Goal: Task Accomplishment & Management: Complete application form

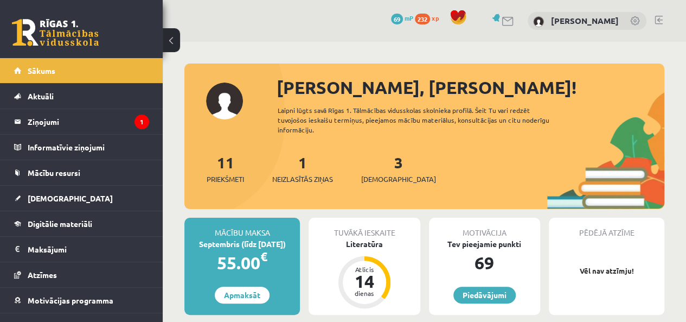
click at [375, 244] on div "Literatūra" at bounding box center [364, 243] width 111 height 11
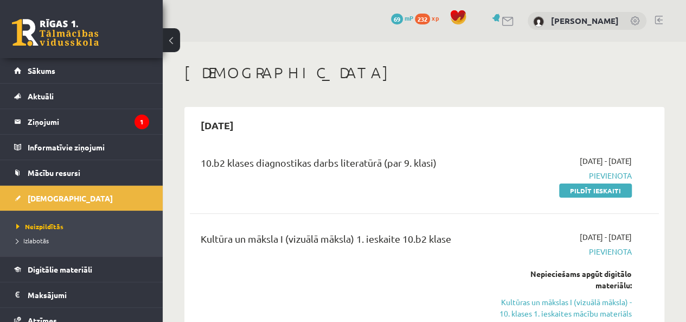
click at [36, 127] on legend "Ziņojumi 1" at bounding box center [89, 121] width 122 height 25
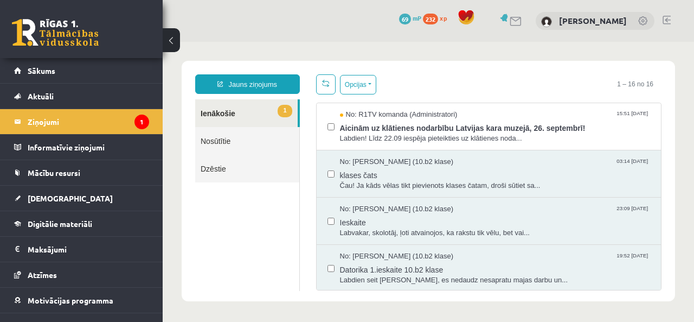
click at [444, 122] on span "Aicinām uz klātienes nodarbību Latvijas kara muzejā, 26. septembrī!" at bounding box center [495, 127] width 311 height 14
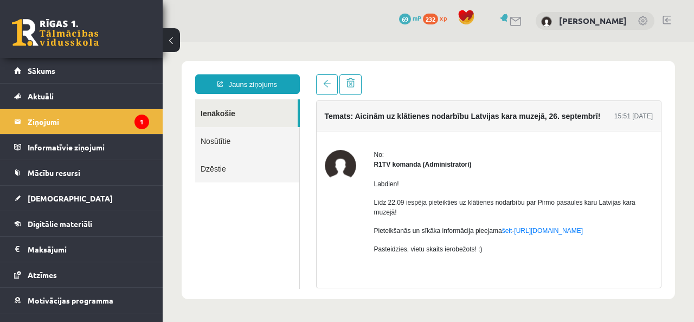
click at [60, 192] on link "[DEMOGRAPHIC_DATA]" at bounding box center [81, 198] width 135 height 25
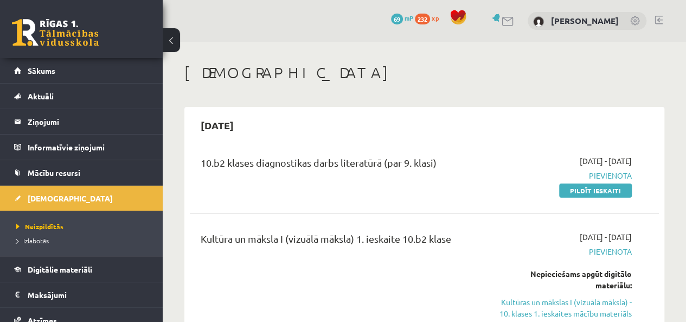
click at [599, 186] on link "Pildīt ieskaiti" at bounding box center [595, 190] width 73 height 14
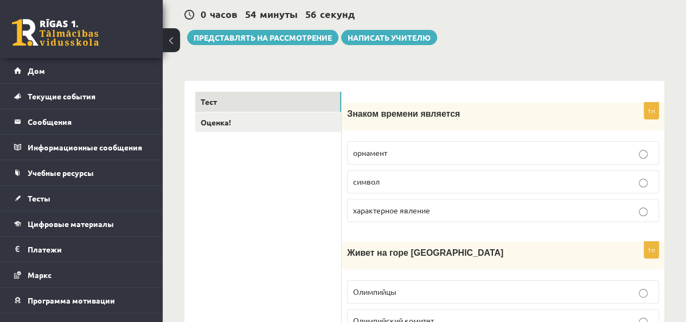
scroll to position [108, 0]
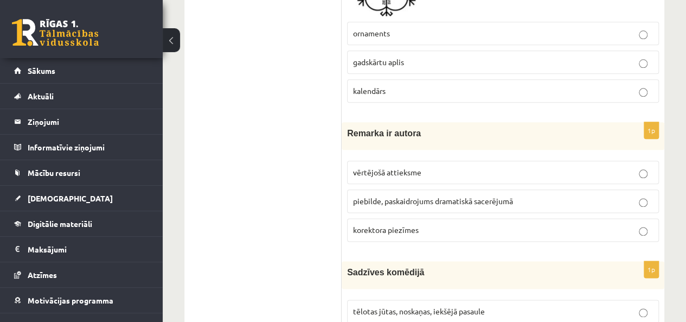
scroll to position [597, 0]
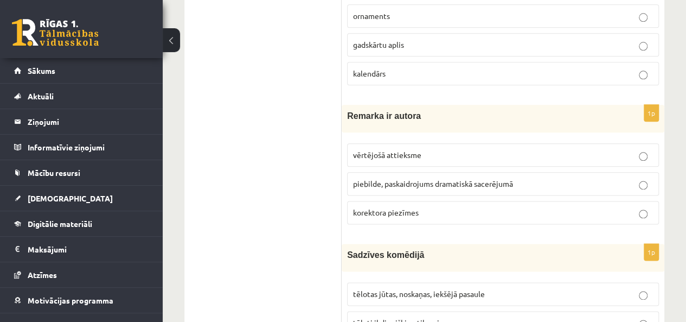
click at [648, 156] on p "vērtējošā attieksme" at bounding box center [503, 154] width 300 height 11
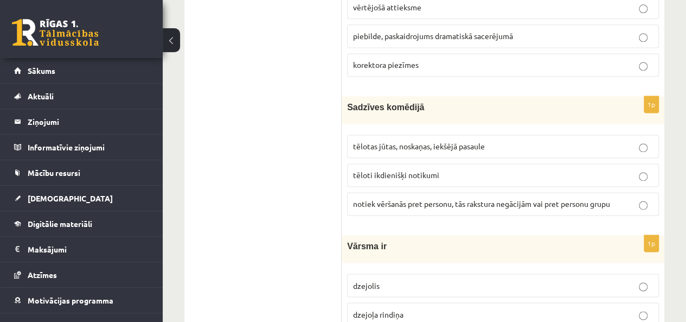
scroll to position [759, 0]
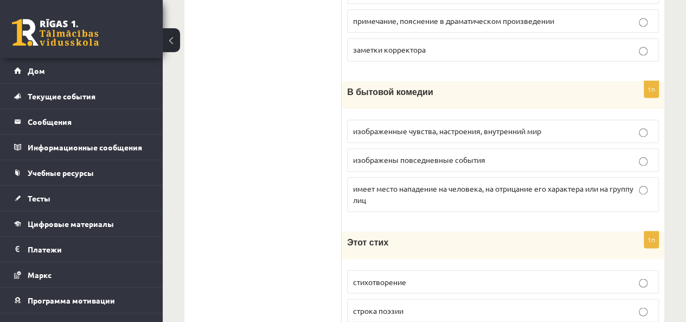
drag, startPoint x: 348, startPoint y: 85, endPoint x: 289, endPoint y: 69, distance: 61.2
click at [448, 111] on div "1п В бытовой комедии изображенные чувства, настроения, внутренний мир изображен…" at bounding box center [503, 150] width 323 height 139
drag, startPoint x: 347, startPoint y: 85, endPoint x: 452, endPoint y: 214, distance: 166.9
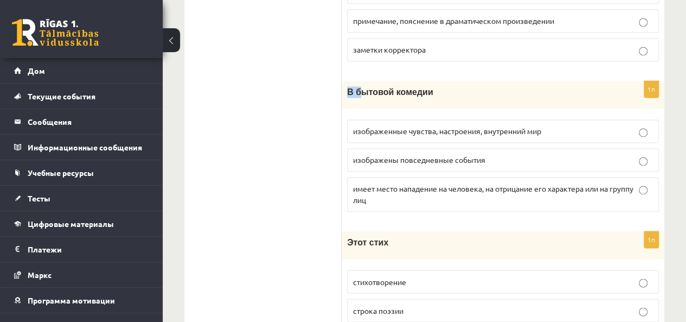
click at [452, 214] on div "1п В бытовой комедии изображенные чувства, настроения, внутренний мир изображен…" at bounding box center [503, 150] width 323 height 139
click at [421, 97] on div "В бытовой комедии" at bounding box center [503, 95] width 323 height 28
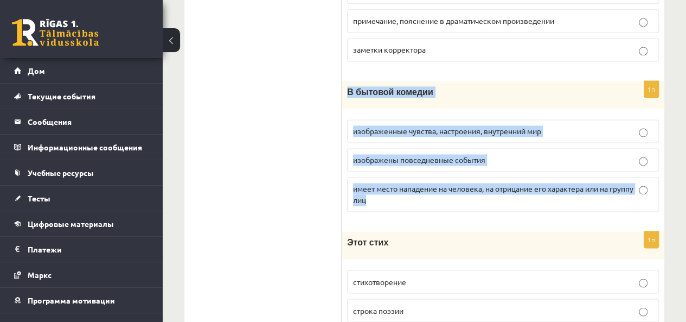
drag, startPoint x: 348, startPoint y: 85, endPoint x: 466, endPoint y: 211, distance: 172.7
click at [466, 211] on div "1п В бытовой комедии изображенные чувства, настроения, внутренний мир изображен…" at bounding box center [503, 150] width 323 height 139
copy div "В бытовой комедии изображенные чувства, настроения, внутренний мир изображены п…"
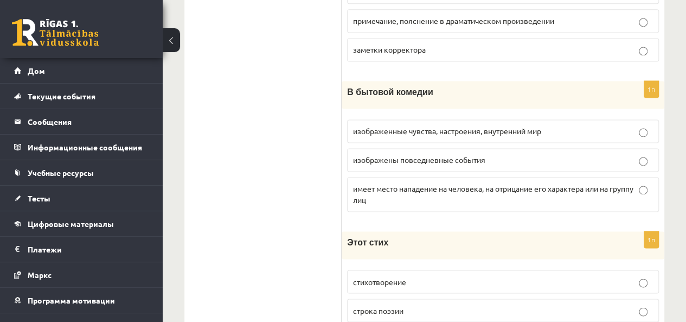
drag, startPoint x: 309, startPoint y: 120, endPoint x: 303, endPoint y: 126, distance: 8.8
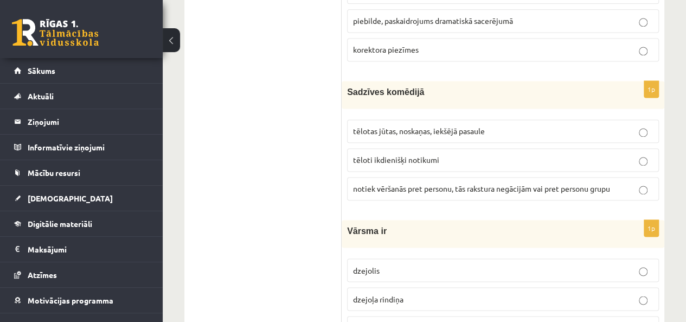
click at [637, 155] on p "tēloti ikdienišķi notikumi" at bounding box center [503, 159] width 300 height 11
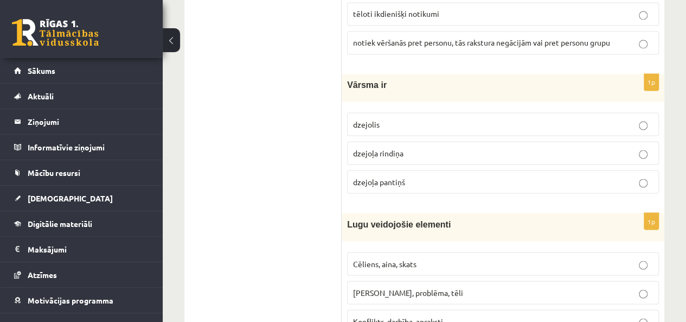
scroll to position [922, 0]
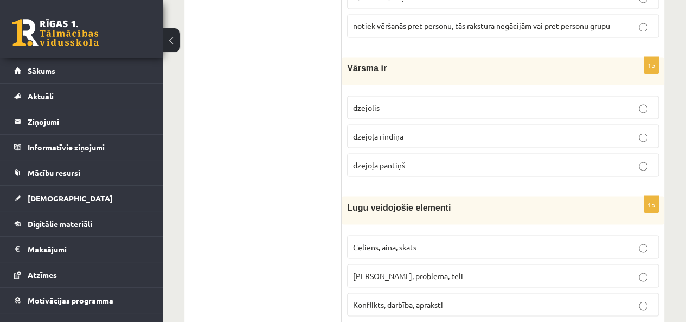
click at [369, 102] on span "dzejolis" at bounding box center [366, 107] width 27 height 10
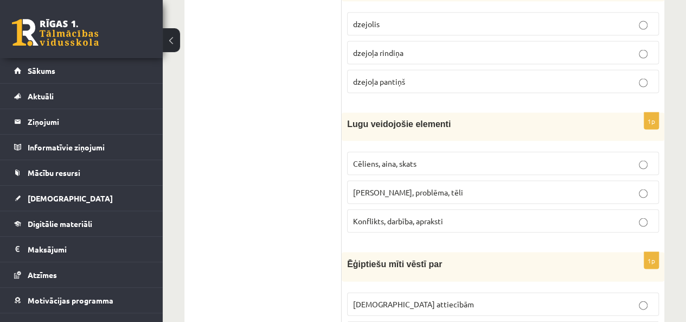
scroll to position [1031, 0]
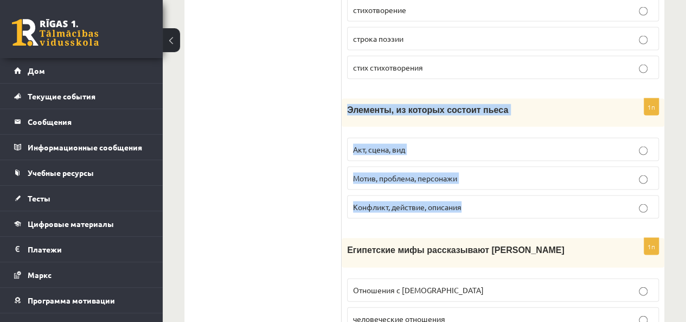
drag, startPoint x: 347, startPoint y: 101, endPoint x: 475, endPoint y: 218, distance: 172.8
click at [475, 218] on div "1п Элементы, из которых состоит пьеса Акт, сцена, вид Мотив, проблема, персонаж…" at bounding box center [503, 163] width 323 height 128
copy div "Элементы, из которых состоит пьеса Акт, сцена, вид Мотив, проблема, персонажи К…"
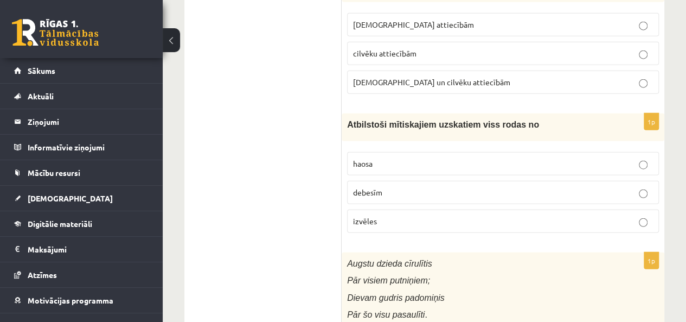
scroll to position [1302, 0]
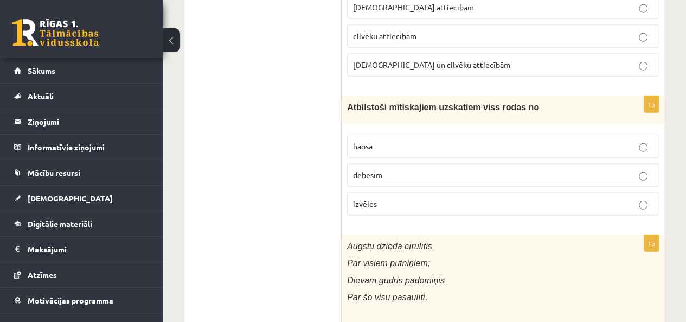
click at [385, 141] on p "haosa" at bounding box center [503, 146] width 300 height 11
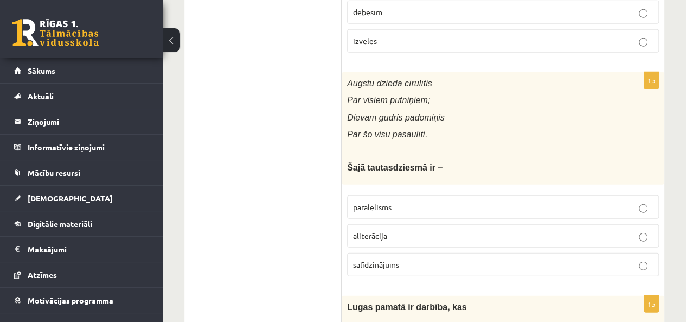
scroll to position [1519, 0]
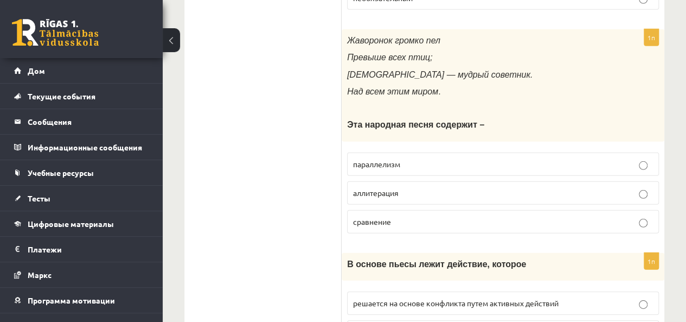
click at [348, 103] on div "Жаворонок громко пел Превыше всех птиц; Бог — мудрый советник. Над всем этим ми…" at bounding box center [503, 85] width 323 height 112
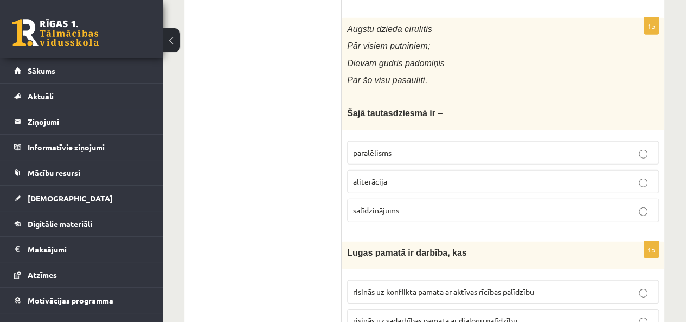
click at [397, 176] on p "aliterācija" at bounding box center [503, 181] width 300 height 11
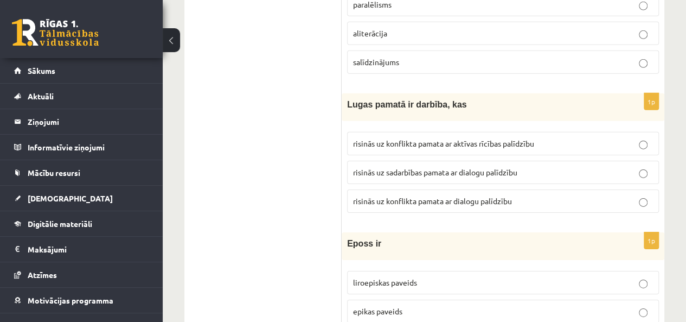
scroll to position [1682, 0]
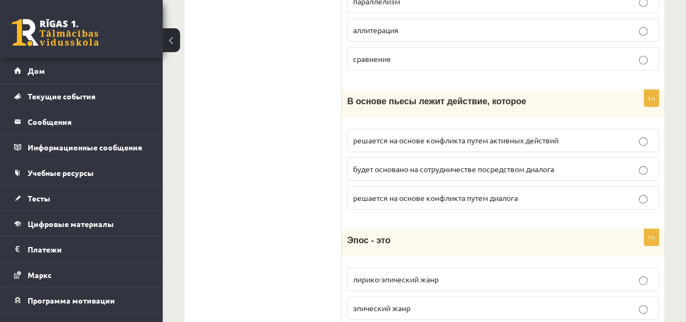
drag, startPoint x: 337, startPoint y: 87, endPoint x: 483, endPoint y: 97, distance: 145.7
click at [415, 103] on div "В основе пьесы лежит действие, которое" at bounding box center [503, 104] width 323 height 28
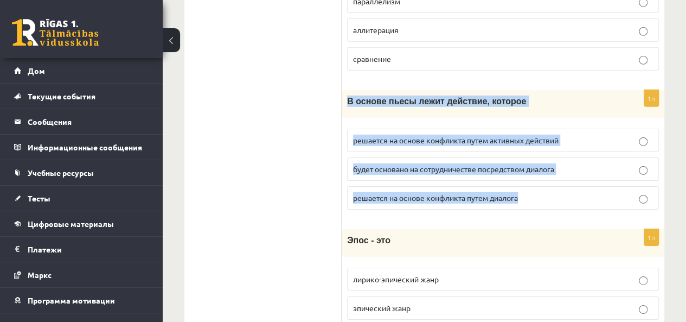
drag, startPoint x: 347, startPoint y: 90, endPoint x: 535, endPoint y: 200, distance: 218.1
click at [535, 200] on div "1п В основе пьесы лежит действие, которое решается на основе конфликта путем ак…" at bounding box center [503, 154] width 323 height 128
copy div "В основе пьесы лежит действие, которое решается на основе конфликта путем актив…"
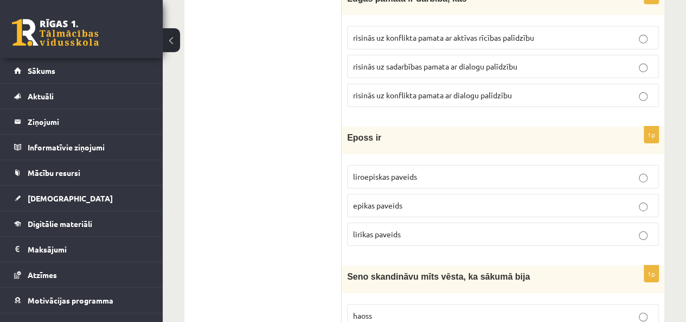
scroll to position [1790, 0]
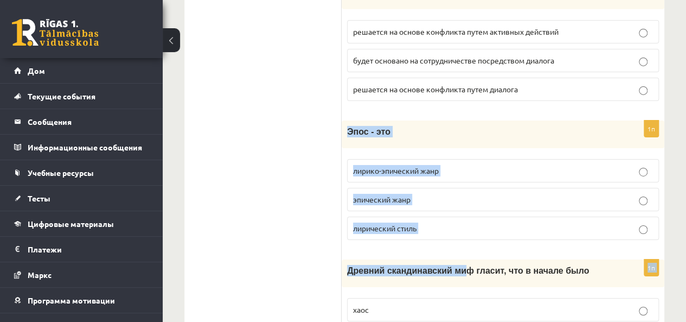
drag, startPoint x: 348, startPoint y: 118, endPoint x: 456, endPoint y: 236, distance: 159.4
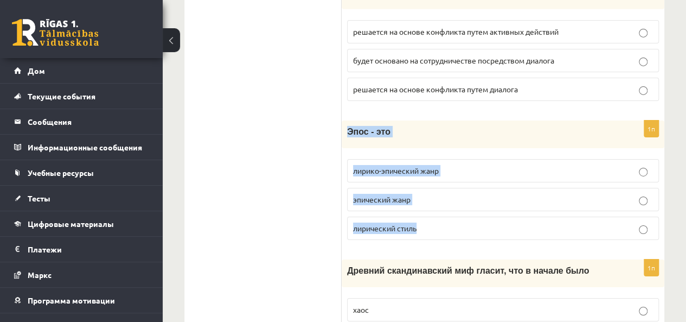
drag, startPoint x: 347, startPoint y: 115, endPoint x: 422, endPoint y: 222, distance: 130.5
click at [422, 222] on div "1п Эпос - это лирико-эпический жанр эпический жанр лирический стиль" at bounding box center [503, 184] width 323 height 128
copy div "Эпос - это лирико-эпический жанр эпический жанр лирический стиль"
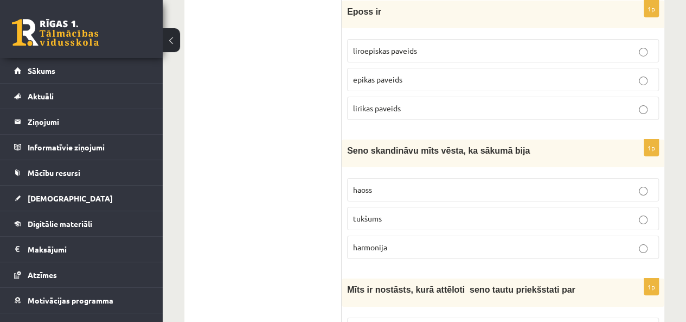
scroll to position [1953, 0]
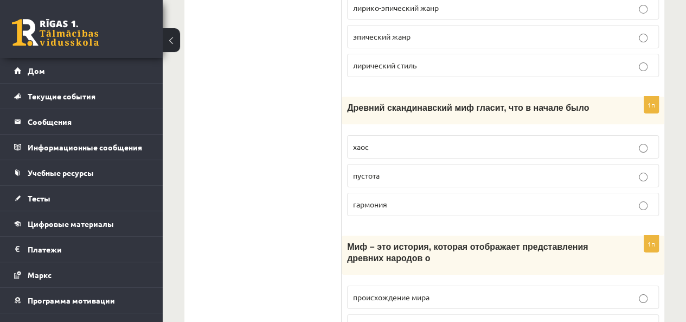
drag, startPoint x: 267, startPoint y: 103, endPoint x: 356, endPoint y: 93, distance: 89.4
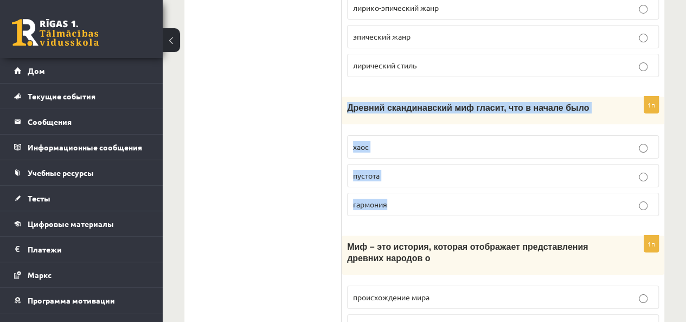
drag, startPoint x: 348, startPoint y: 93, endPoint x: 400, endPoint y: 205, distance: 123.3
click at [400, 205] on div "1п Древний скандинавский миф гласит, что в начале было хаос пустота гармония" at bounding box center [503, 161] width 323 height 128
copy div "Древний скандинавский миф гласит, что в начале было хаос пустота гармония"
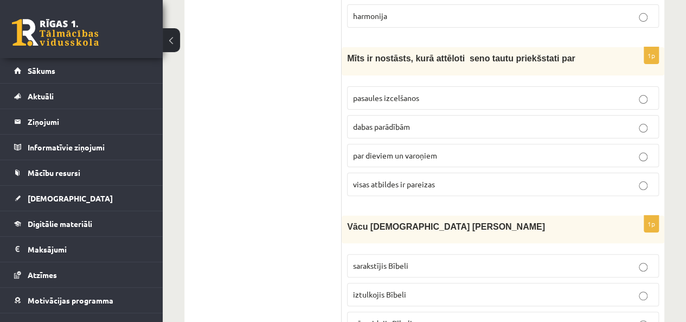
scroll to position [2112, 0]
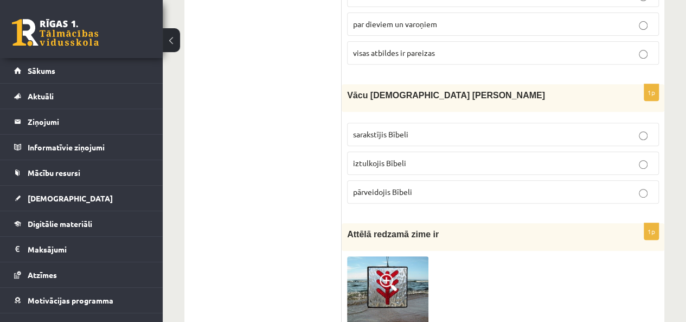
scroll to position [2275, 0]
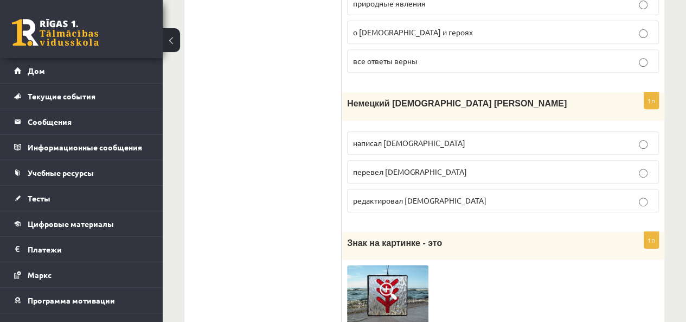
click at [278, 113] on ul "Тест Оценка!" at bounding box center [268, 210] width 146 height 4581
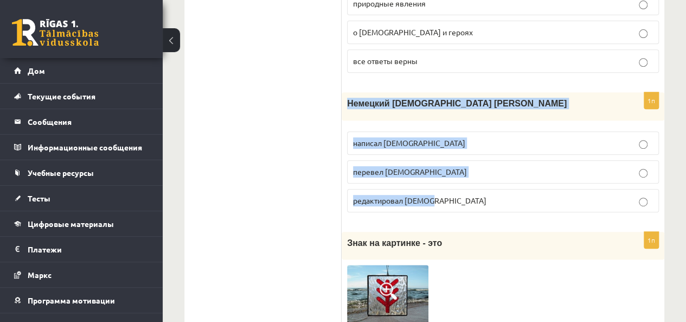
drag, startPoint x: 348, startPoint y: 86, endPoint x: 444, endPoint y: 199, distance: 147.8
click at [444, 199] on div "1п Немецкий пастор Эрнст Глик написал Библию перевел Библию редактировал Библию" at bounding box center [503, 156] width 323 height 128
copy div "Немецкий пастор Эрнст Глик написал Библию перевел Библию редактировал Библию"
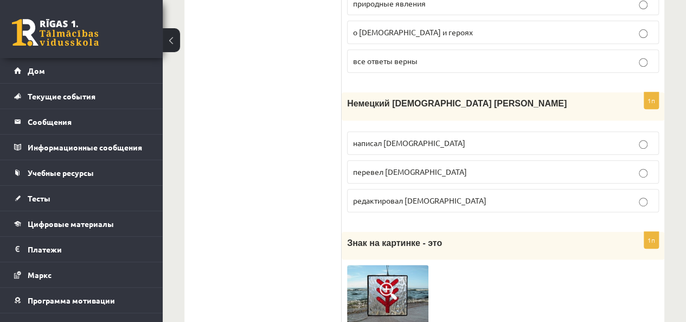
click at [264, 111] on ul "Тест Оценка!" at bounding box center [268, 210] width 146 height 4581
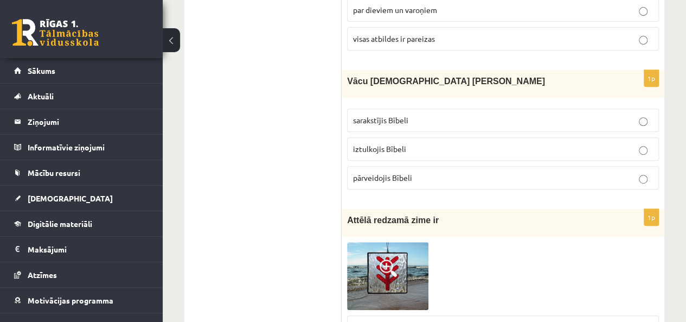
click at [269, 73] on ul "Tests Izvērtējums!" at bounding box center [268, 153] width 146 height 4467
click at [399, 144] on span "iztulkojis Bībeli" at bounding box center [379, 149] width 53 height 10
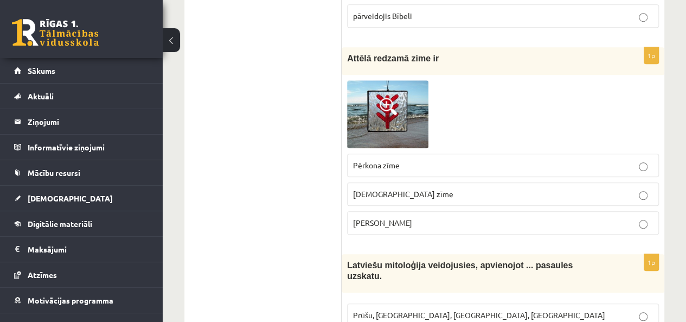
scroll to position [2438, 0]
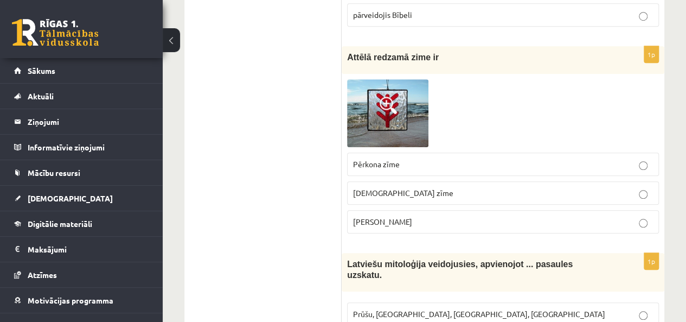
click at [395, 97] on span at bounding box center [388, 105] width 17 height 17
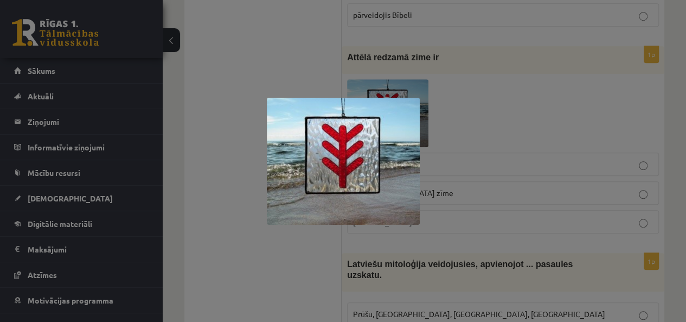
click at [280, 88] on div at bounding box center [343, 161] width 686 height 322
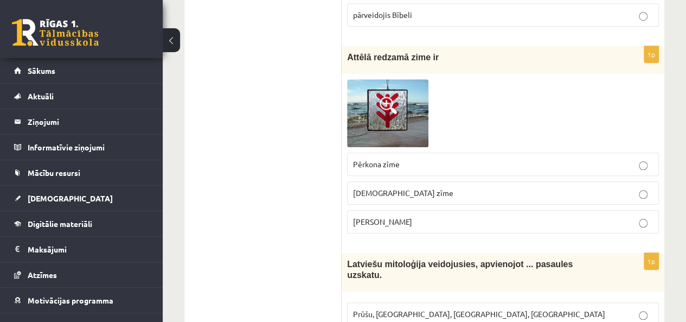
click at [435, 216] on p "Laimas slotiņa" at bounding box center [503, 221] width 300 height 11
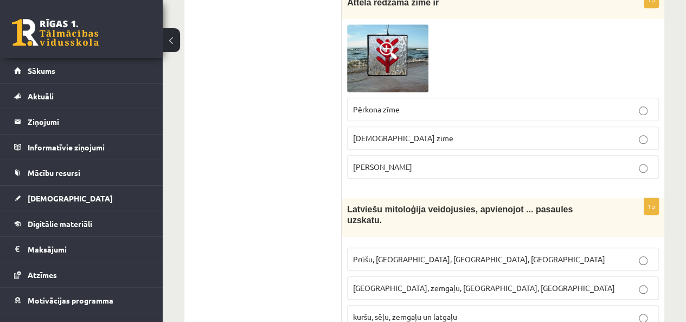
scroll to position [2492, 0]
drag, startPoint x: 354, startPoint y: 147, endPoint x: 413, endPoint y: 151, distance: 59.3
click at [413, 162] on p "Laimas slotiņa" at bounding box center [503, 167] width 300 height 11
copy span "Laimas slotiņa"
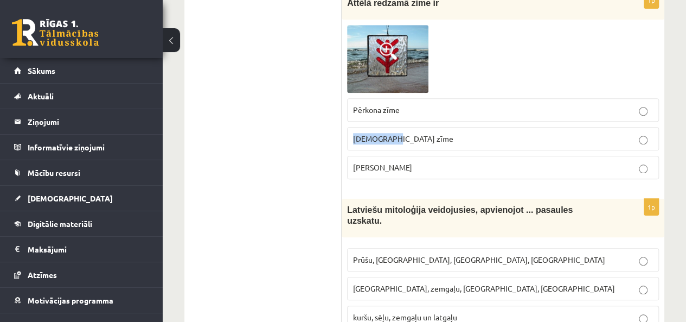
drag, startPoint x: 354, startPoint y: 119, endPoint x: 394, endPoint y: 119, distance: 40.1
click at [394, 133] on p "Dieva zīme" at bounding box center [503, 138] width 300 height 11
copy span "Dieva zīme"
drag, startPoint x: 354, startPoint y: 88, endPoint x: 416, endPoint y: 88, distance: 61.8
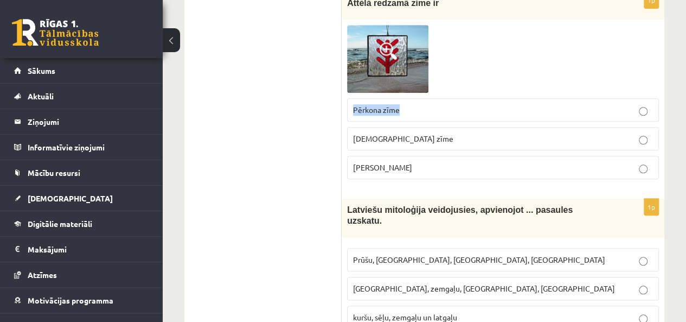
click at [416, 104] on p "Pērkona zīme" at bounding box center [503, 109] width 300 height 11
copy span "Pērkona zīme"
click at [413, 162] on p "Laimas slotiņa" at bounding box center [503, 167] width 300 height 11
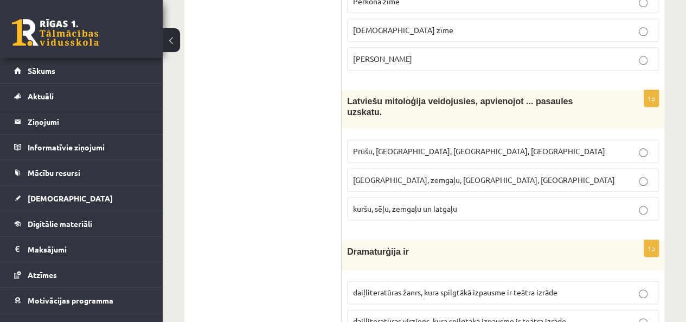
scroll to position [2546, 0]
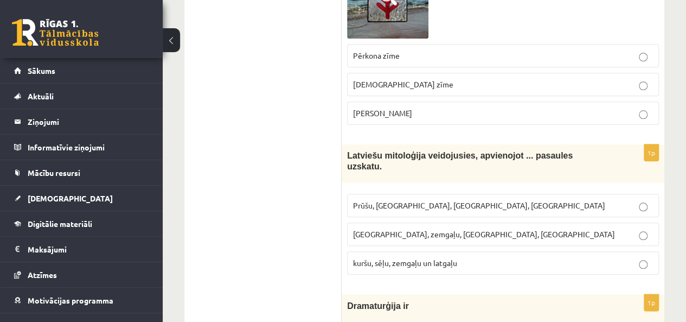
click at [427, 257] on p "kuršu, sēļu, zemgaļu un latgaļu" at bounding box center [503, 262] width 300 height 11
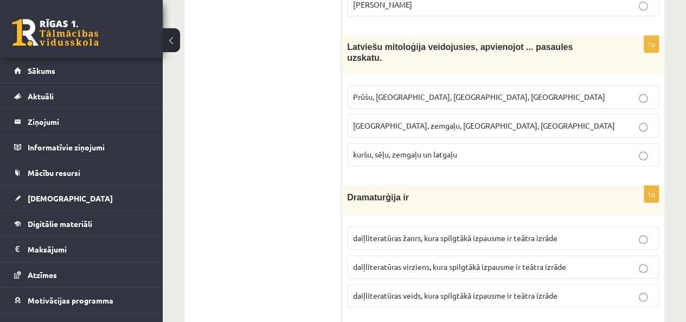
scroll to position [2709, 0]
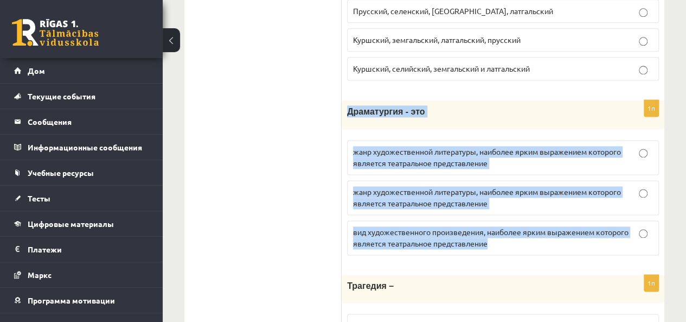
drag, startPoint x: 348, startPoint y: 90, endPoint x: 508, endPoint y: 240, distance: 219.5
click at [508, 240] on div "1п Драматургия - это жанр художественной литературы, наиболее ярким выражением …" at bounding box center [503, 182] width 323 height 164
copy div "Драматургия - это жанр художественной литературы, наиболее ярким выражением кот…"
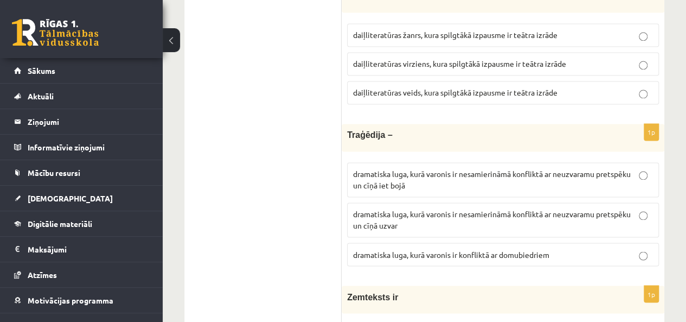
scroll to position [2818, 0]
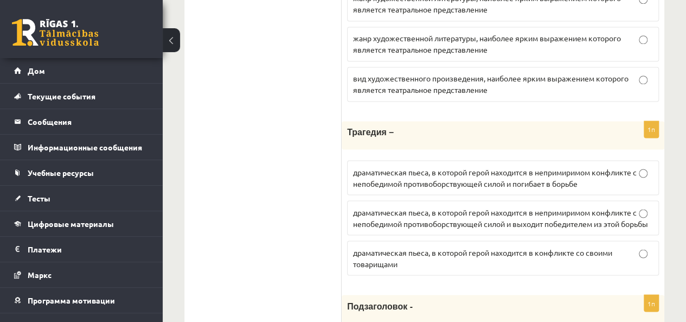
scroll to position [2926, 0]
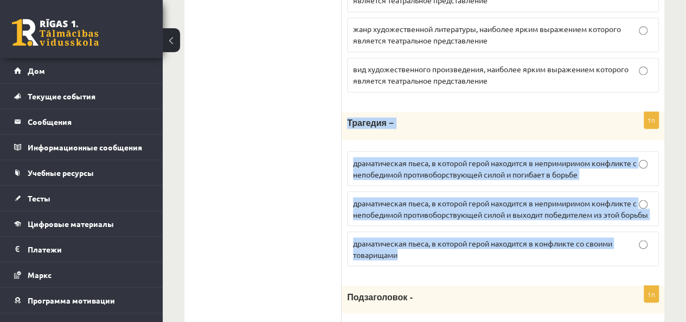
drag, startPoint x: 347, startPoint y: 99, endPoint x: 480, endPoint y: 259, distance: 207.3
click at [480, 259] on div "1п Трагедия – драматическая пьеса, в которой герой находится в непримиримом кон…" at bounding box center [503, 193] width 323 height 162
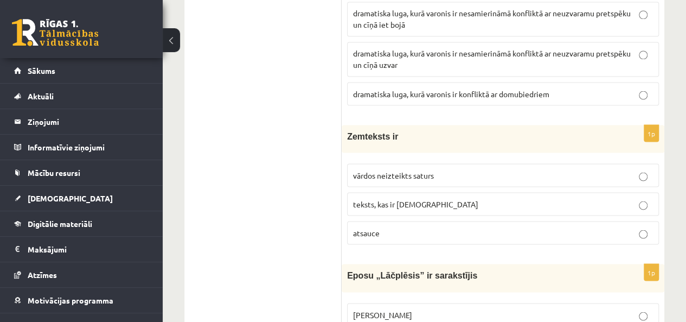
scroll to position [3035, 0]
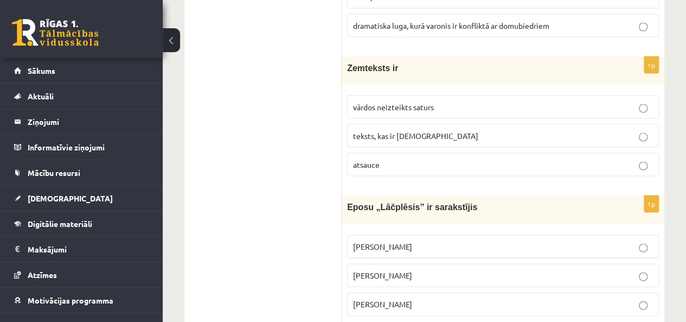
scroll to position [3197, 0]
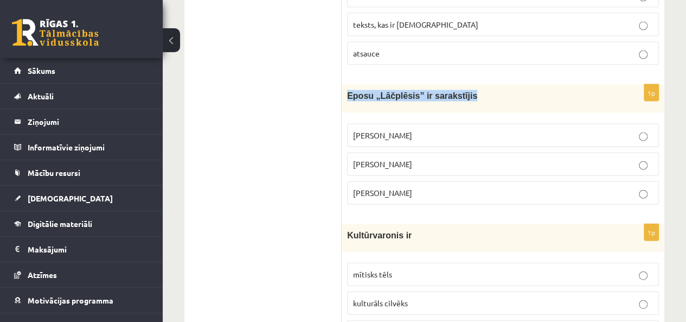
drag, startPoint x: 347, startPoint y: 60, endPoint x: 470, endPoint y: 65, distance: 123.2
click at [470, 90] on p "Eposu „Lāčplēsis” ir sarakstījis" at bounding box center [476, 95] width 258 height 11
click at [629, 158] on p "Andrejs Pumpurs" at bounding box center [503, 163] width 300 height 11
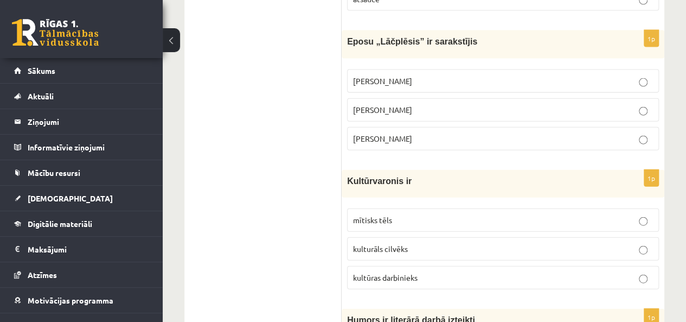
scroll to position [3306, 0]
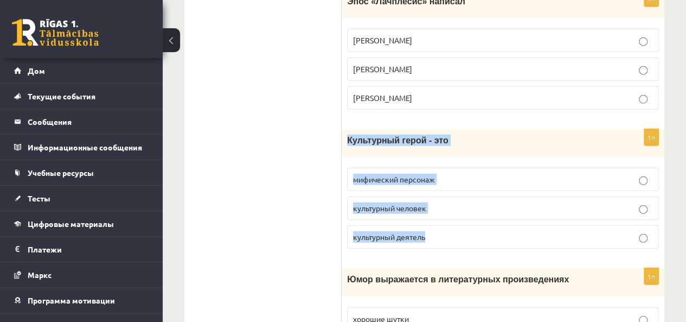
drag, startPoint x: 348, startPoint y: 124, endPoint x: 457, endPoint y: 234, distance: 154.6
click at [455, 229] on div "1п Культурный герой - это мифический персонаж культурный человек культурный дея…" at bounding box center [503, 193] width 323 height 128
click at [457, 234] on label "культурный деятель" at bounding box center [503, 236] width 312 height 23
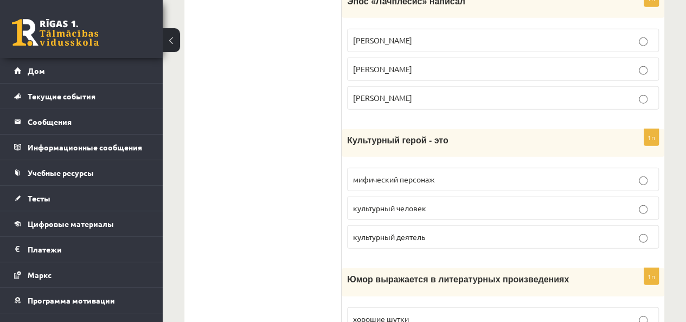
click at [573, 231] on p "культурный деятель" at bounding box center [503, 236] width 300 height 11
click at [575, 231] on p "культурный деятель" at bounding box center [503, 236] width 300 height 11
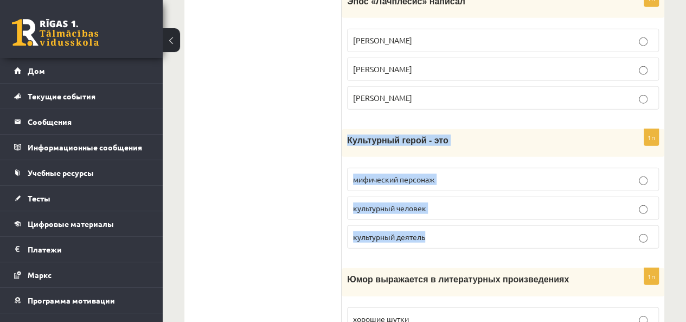
drag, startPoint x: 347, startPoint y: 126, endPoint x: 437, endPoint y: 242, distance: 147.0
click at [437, 241] on div "1п Культурный герой - это мифический персонаж культурный человек культурный дея…" at bounding box center [503, 193] width 323 height 128
click at [437, 242] on div "1п Культурный герой - это мифический персонаж культурный человек культурный дея…" at bounding box center [503, 193] width 323 height 128
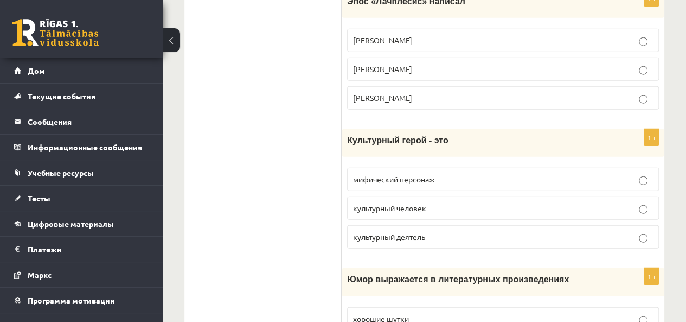
click at [437, 242] on div "1п Культурный герой - это мифический персонаж культурный человек культурный дея…" at bounding box center [503, 193] width 323 height 128
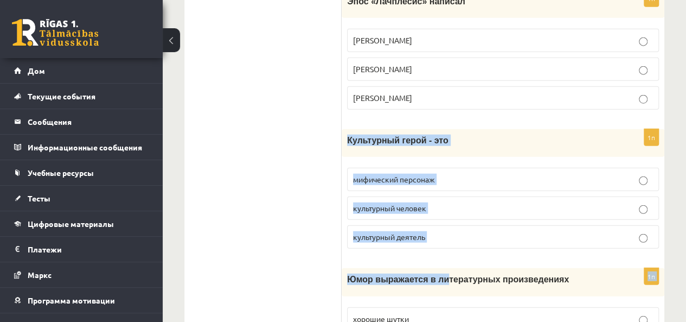
drag, startPoint x: 347, startPoint y: 126, endPoint x: 436, endPoint y: 246, distance: 149.3
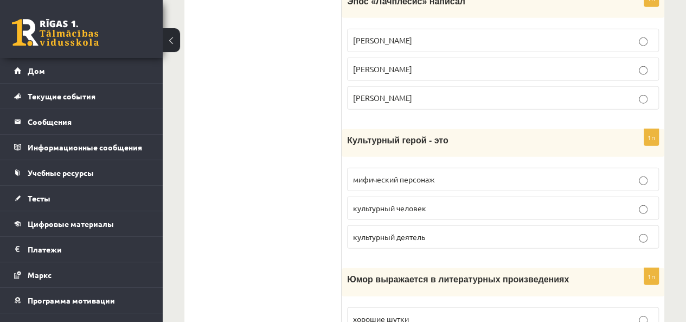
click at [346, 129] on div "Культурный герой - это" at bounding box center [503, 143] width 323 height 28
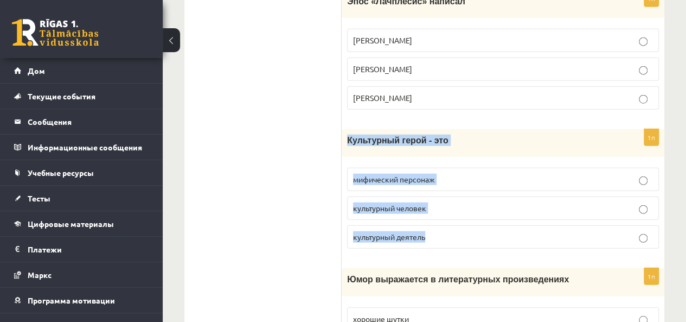
drag, startPoint x: 346, startPoint y: 124, endPoint x: 436, endPoint y: 214, distance: 127.0
click at [436, 214] on div "1п Культурный герой - это мифический персонаж культурный человек культурный дея…" at bounding box center [503, 193] width 323 height 128
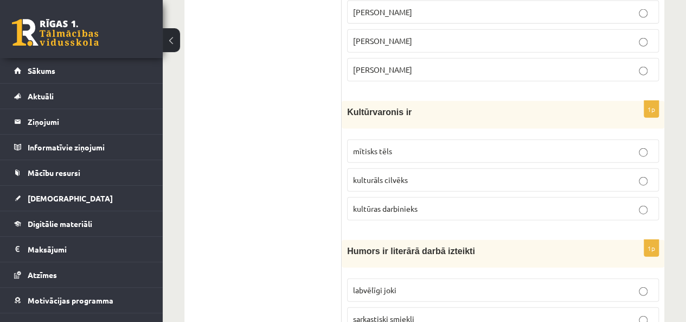
scroll to position [3306, 0]
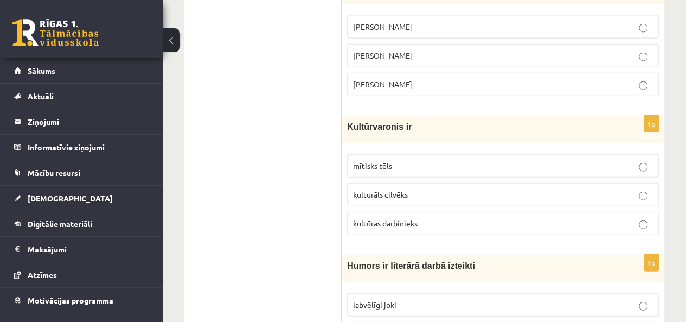
click at [642, 160] on p "mītisks tēls" at bounding box center [503, 165] width 300 height 11
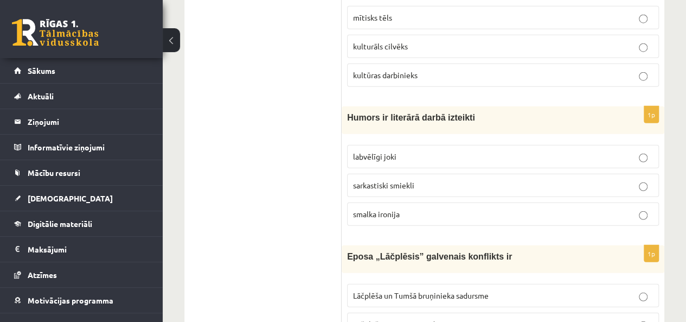
scroll to position [3469, 0]
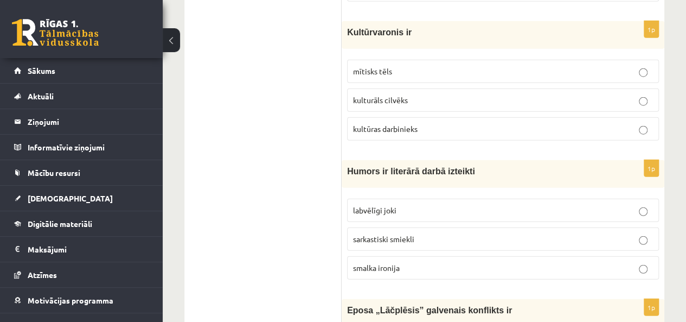
scroll to position [3414, 0]
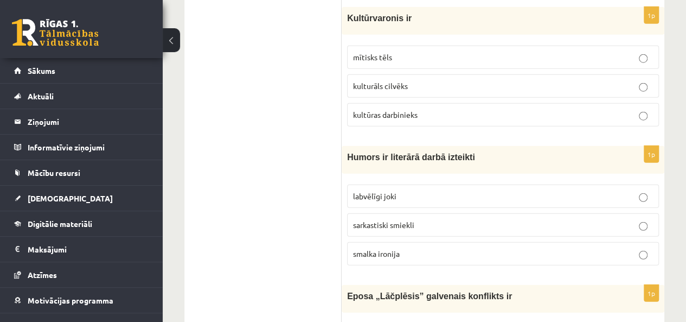
click at [629, 190] on p "labvēlīgi joki" at bounding box center [503, 195] width 300 height 11
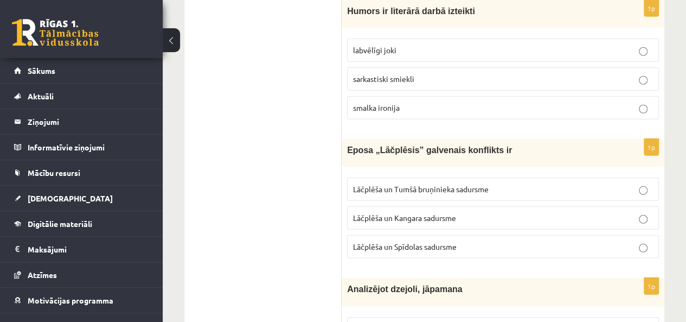
scroll to position [3577, 0]
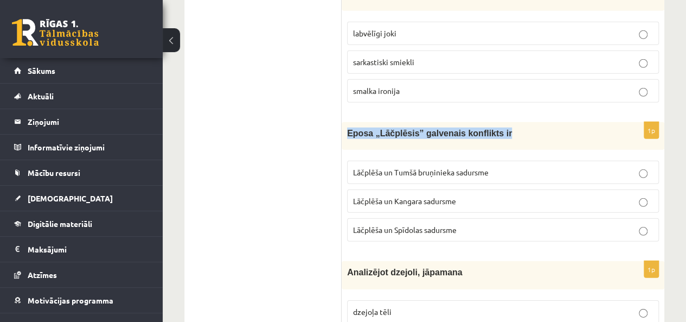
drag, startPoint x: 347, startPoint y: 93, endPoint x: 513, endPoint y: 98, distance: 166.1
click at [513, 127] on p "Eposa „Lāčplēsis” galvenais konflikts ir" at bounding box center [476, 132] width 258 height 11
drag, startPoint x: 347, startPoint y: 93, endPoint x: 490, endPoint y: 93, distance: 142.7
click at [490, 127] on p "Eposa „Lāčplēsis” galvenais konflikts ir" at bounding box center [476, 132] width 258 height 11
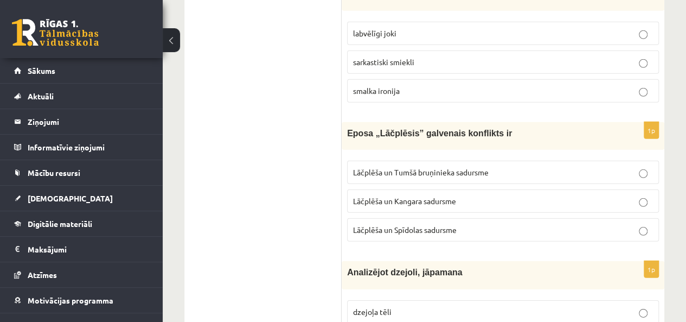
click at [501, 167] on p "Lāčplēša un Tumšā bruņinieka sadursme" at bounding box center [503, 172] width 300 height 11
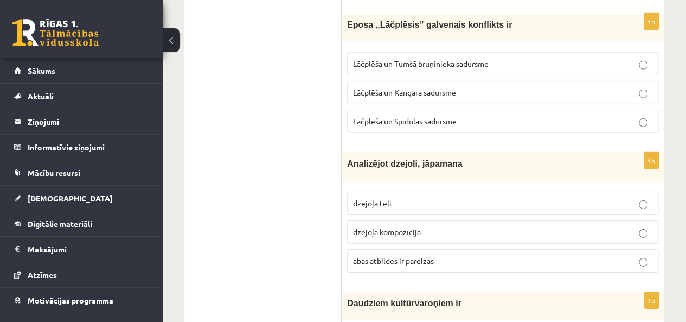
scroll to position [3740, 0]
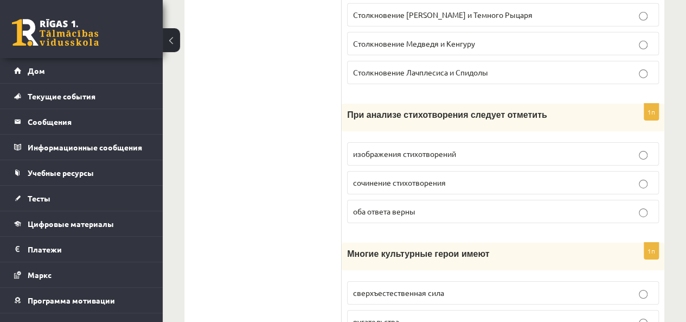
scroll to position [3848, 0]
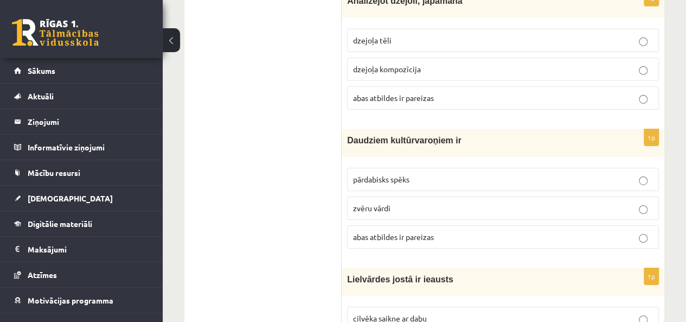
click at [511, 202] on p "zvēru vārdi" at bounding box center [503, 207] width 300 height 11
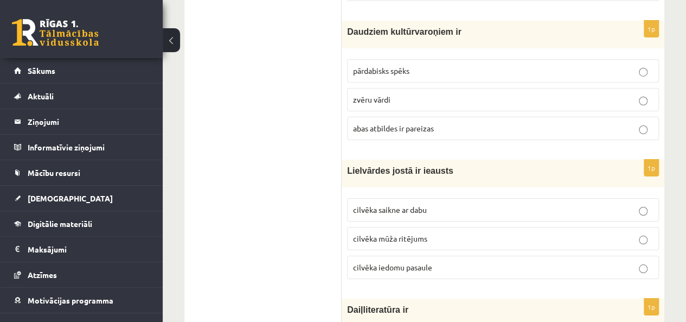
scroll to position [4011, 0]
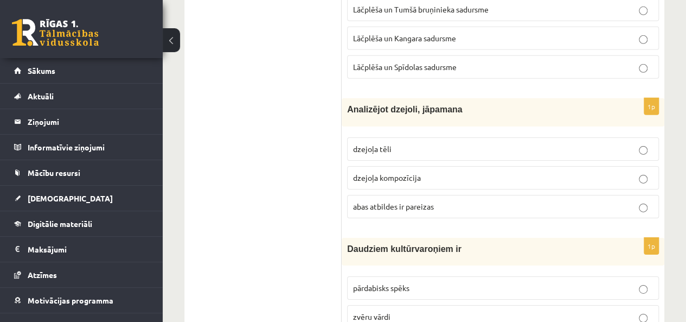
scroll to position [3686, 0]
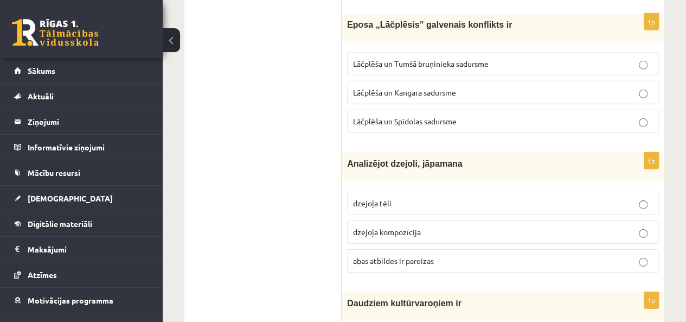
drag, startPoint x: 590, startPoint y: 192, endPoint x: 591, endPoint y: 185, distance: 6.5
click at [590, 226] on p "dzejoļa kompozīcija" at bounding box center [503, 231] width 300 height 11
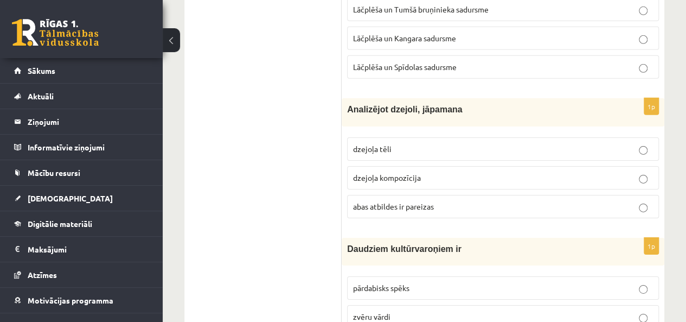
scroll to position [3848, 0]
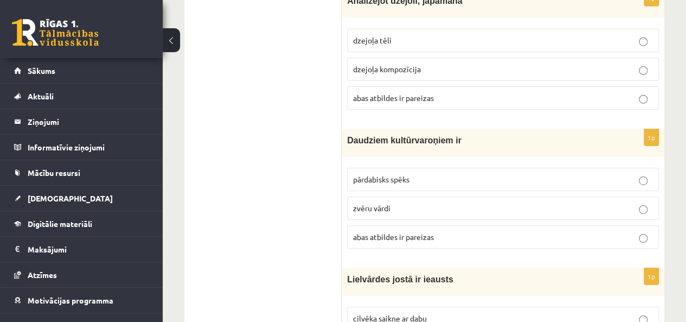
click at [601, 168] on label "pārdabisks spēks" at bounding box center [503, 179] width 312 height 23
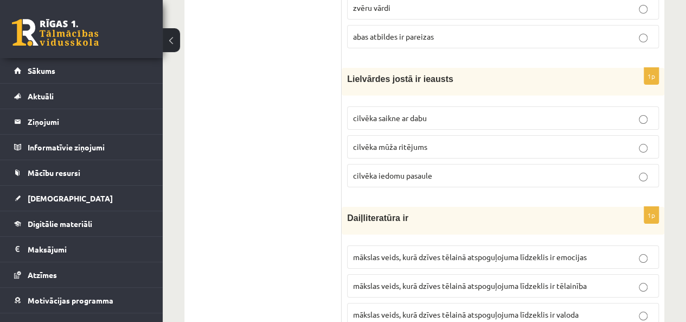
scroll to position [4065, 0]
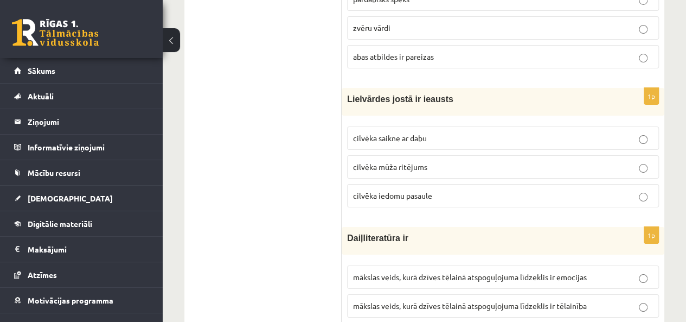
scroll to position [4011, 0]
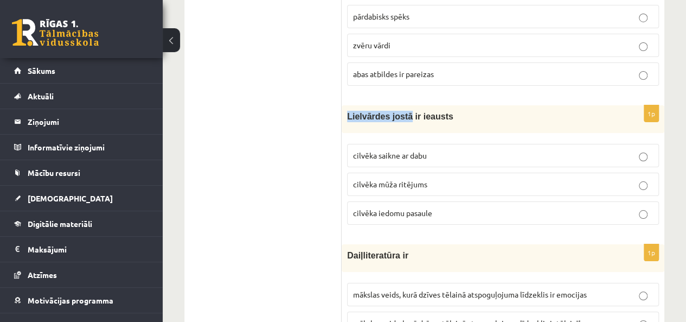
drag, startPoint x: 347, startPoint y: 73, endPoint x: 400, endPoint y: 76, distance: 53.2
click at [400, 112] on span "Lielvārdes jostā ir ieausts" at bounding box center [400, 116] width 106 height 9
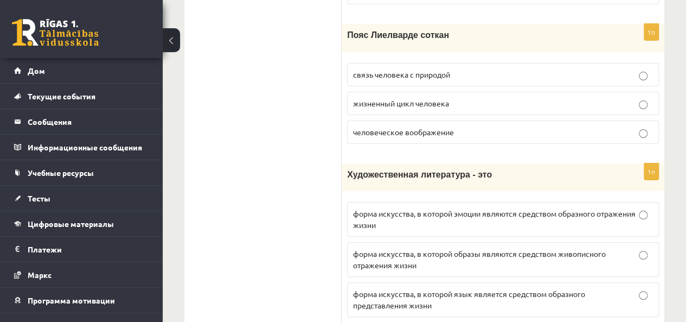
scroll to position [4174, 0]
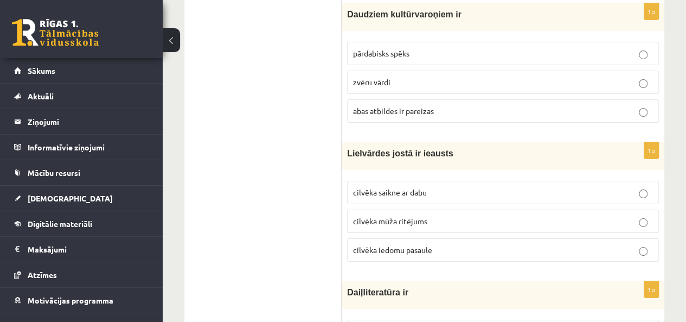
scroll to position [3957, 0]
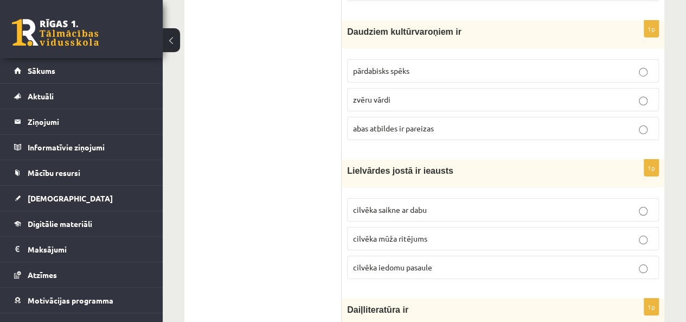
click at [508, 198] on label "cilvēka saikne ar dabu" at bounding box center [503, 209] width 312 height 23
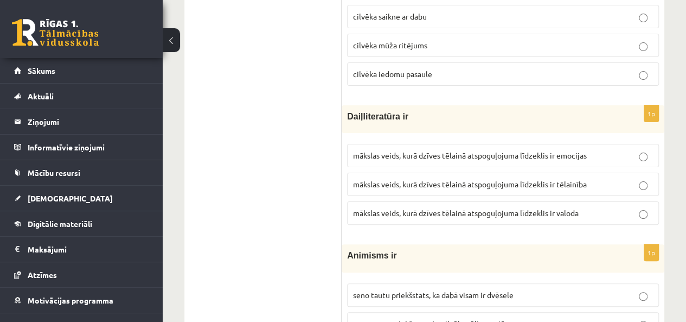
scroll to position [4174, 0]
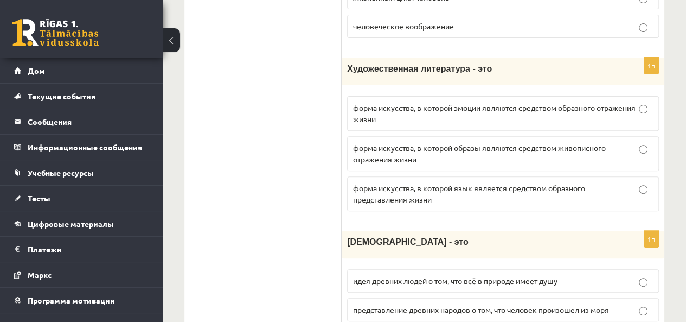
scroll to position [4282, 0]
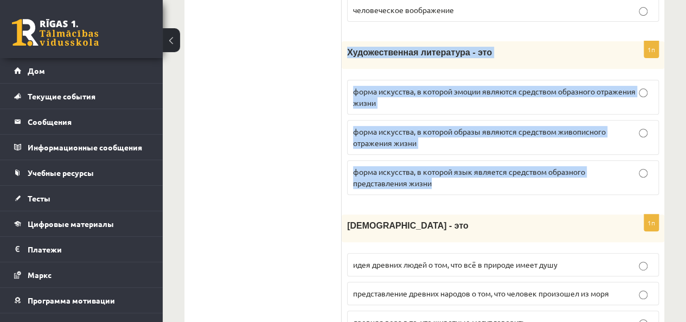
drag, startPoint x: 348, startPoint y: 31, endPoint x: 443, endPoint y: 180, distance: 176.1
click at [443, 180] on div "1п Художественная литература - это форма искусства, в которой эмоции являются с…" at bounding box center [503, 122] width 323 height 162
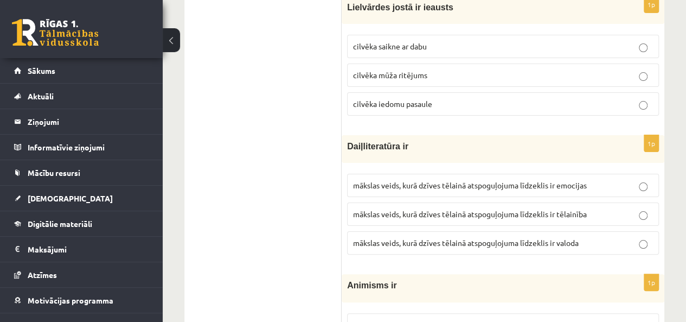
scroll to position [4120, 0]
click at [430, 238] on span "mākslas veids, kurā dzīves tēlainā atspoguļojuma līdzeklis ir valoda" at bounding box center [466, 243] width 226 height 10
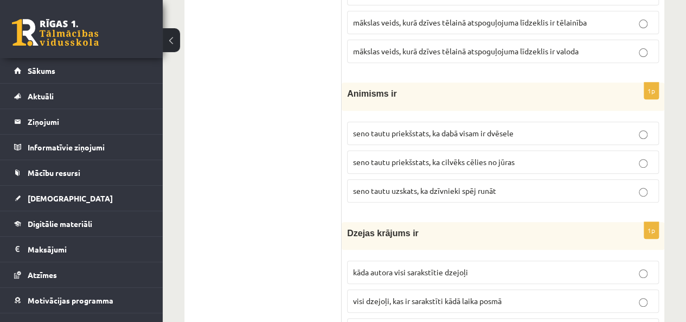
scroll to position [4327, 0]
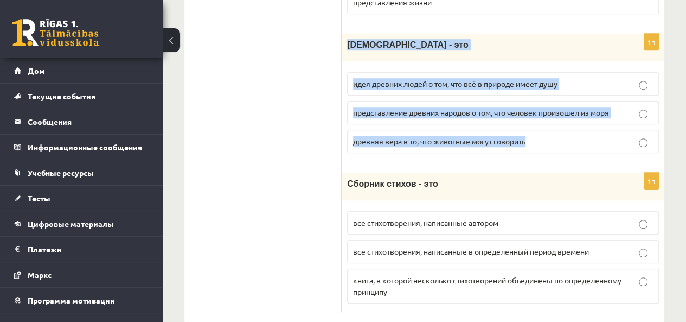
drag, startPoint x: 347, startPoint y: 22, endPoint x: 550, endPoint y: 133, distance: 231.4
click at [550, 133] on div "1п Анимизм - это идея древних людей о том, что всё в природе имеет душу предста…" at bounding box center [503, 98] width 323 height 128
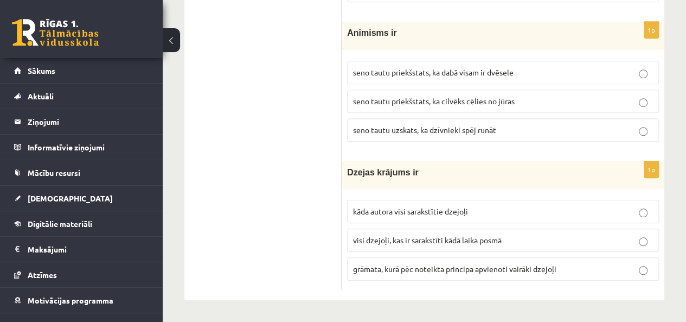
scroll to position [4327, 0]
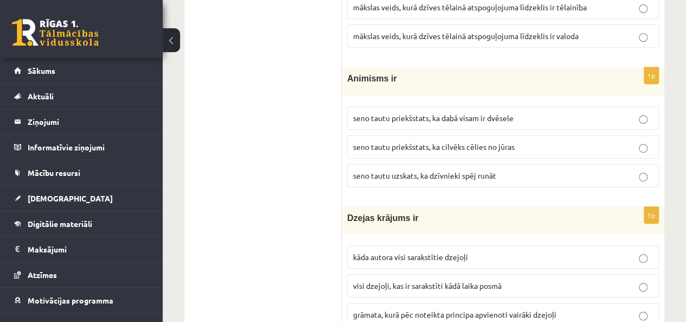
click at [611, 112] on p "seno tautu priekšstats, ka dabā visam ir dvēsele" at bounding box center [503, 117] width 300 height 11
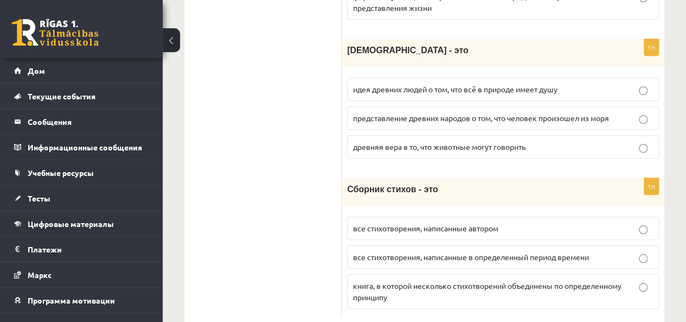
scroll to position [4463, 0]
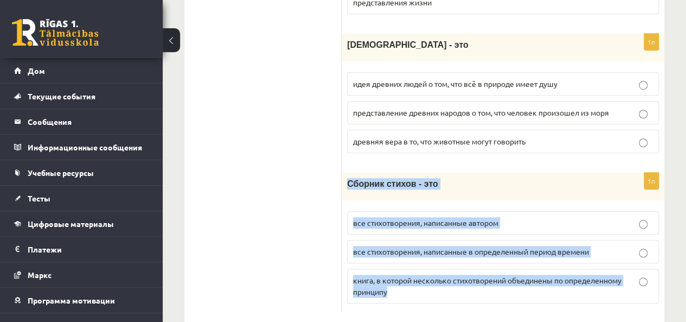
drag, startPoint x: 347, startPoint y: 161, endPoint x: 476, endPoint y: 287, distance: 180.3
click at [476, 287] on div "1п Сборник стихов - это все стихотворения, написанные автором все стихотворения…" at bounding box center [503, 242] width 323 height 139
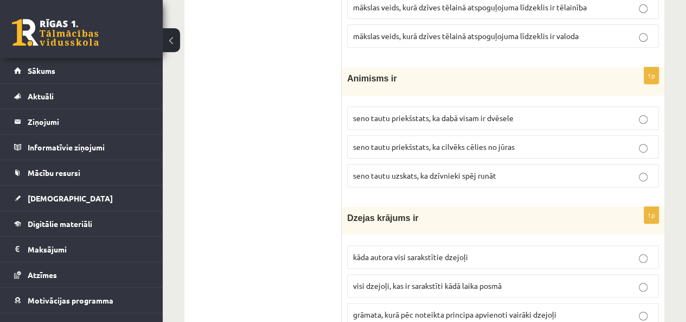
click at [625, 309] on p "grāmata, kurā pēc noteikta principa apvienoti vairāki dzejoļi" at bounding box center [503, 314] width 300 height 11
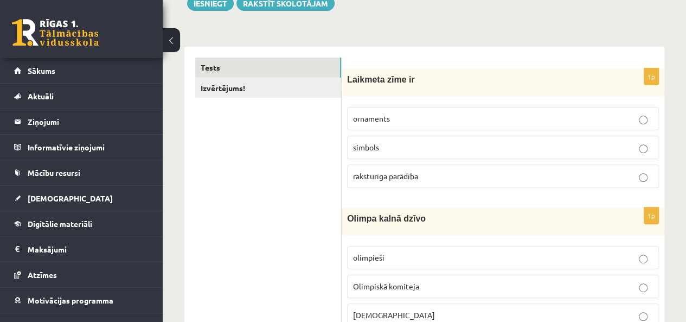
scroll to position [0, 0]
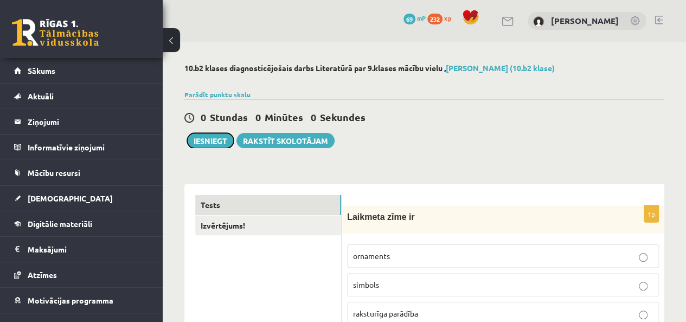
click at [205, 143] on button "Iesniegt" at bounding box center [210, 140] width 47 height 15
click at [216, 138] on button "Iesniegt" at bounding box center [210, 140] width 47 height 15
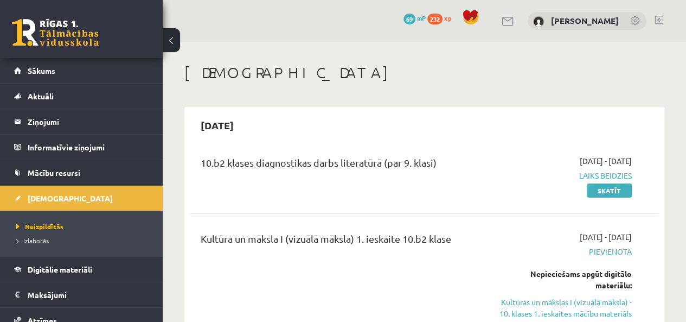
click at [608, 186] on link "Skatīt" at bounding box center [609, 190] width 45 height 14
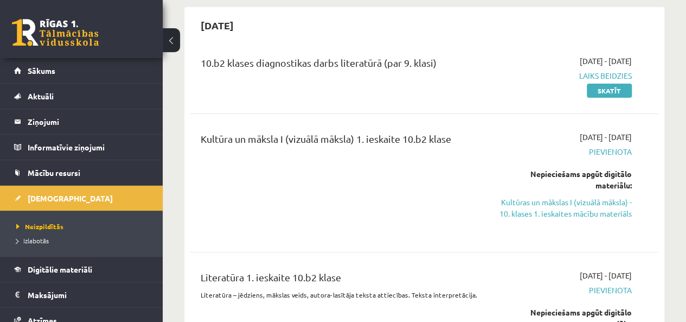
scroll to position [108, 0]
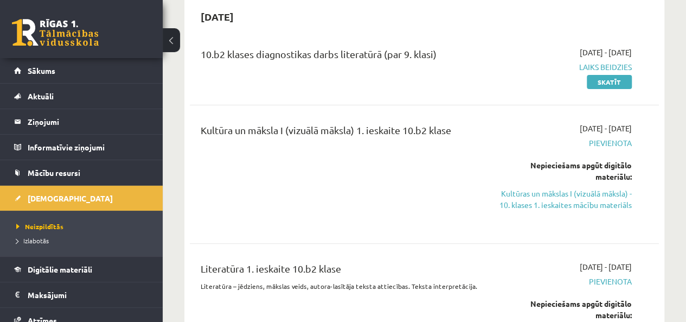
click at [454, 156] on div "Kultūra un māksla I (vizuālā māksla) 1. ieskaite 10.b2 klase" at bounding box center [342, 174] width 298 height 103
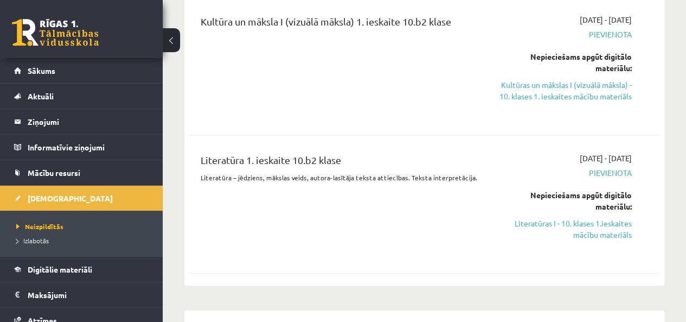
scroll to position [163, 0]
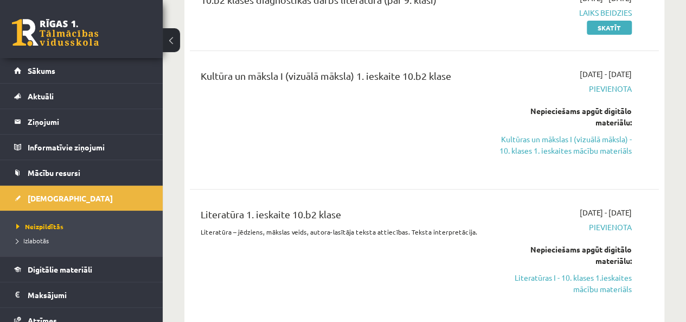
click at [591, 136] on link "Kultūras un mākslas I (vizuālā māksla) - 10. klases 1. ieskaites mācību materiā…" at bounding box center [565, 144] width 133 height 23
